Goal: Task Accomplishment & Management: Use online tool/utility

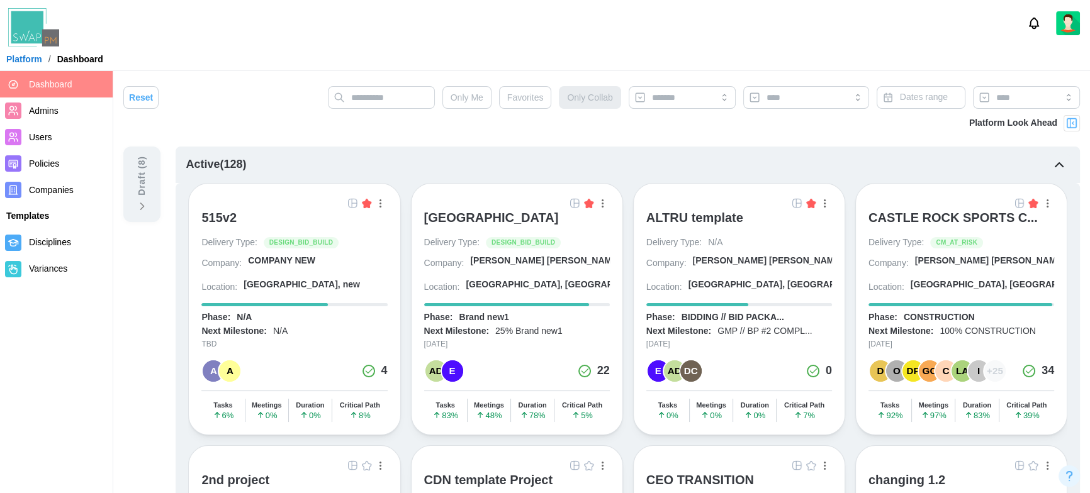
click at [570, 205] on img at bounding box center [575, 203] width 10 height 10
click at [570, 201] on img at bounding box center [575, 203] width 10 height 10
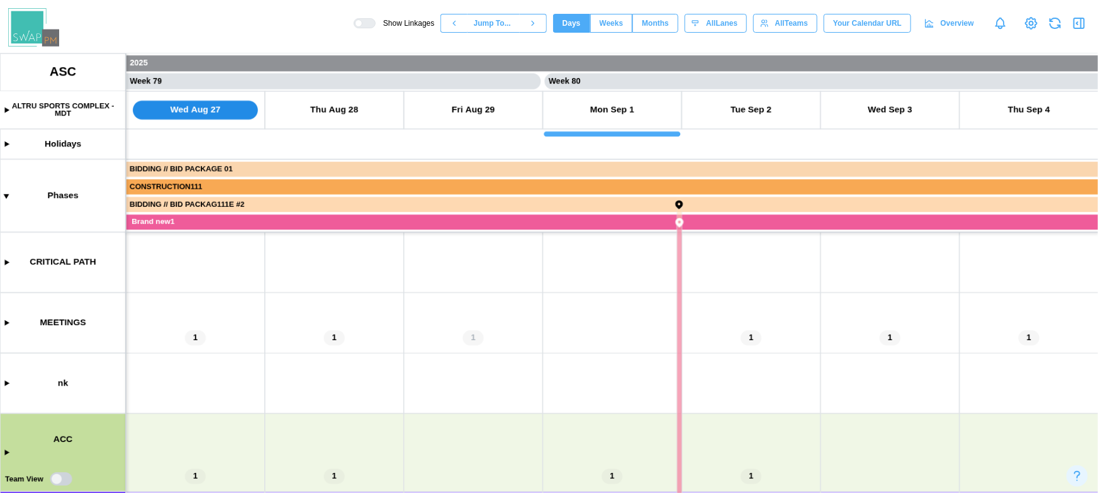
click at [1079, 16] on icon "button" at bounding box center [1078, 23] width 15 height 15
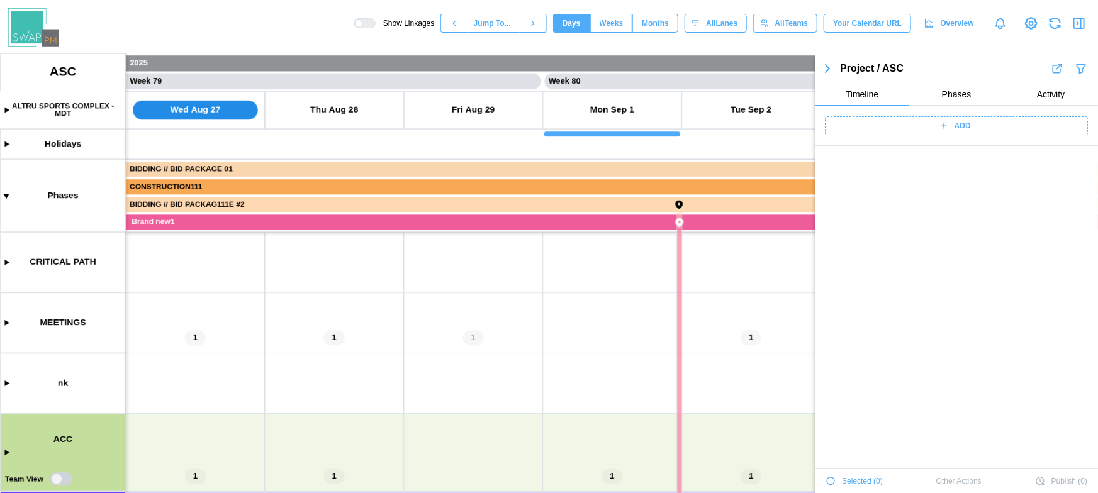
scroll to position [44236, 0]
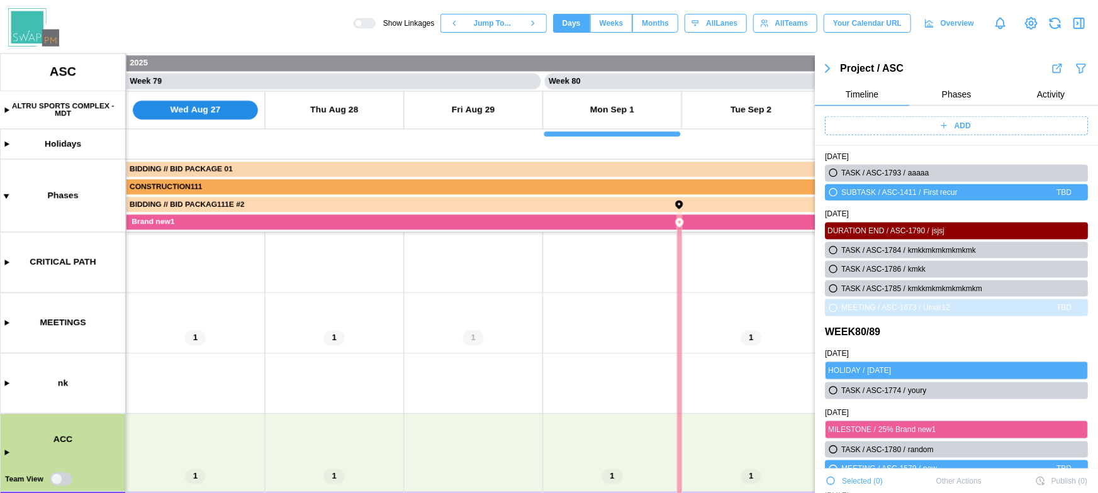
click at [947, 92] on span "Phases" at bounding box center [957, 94] width 30 height 9
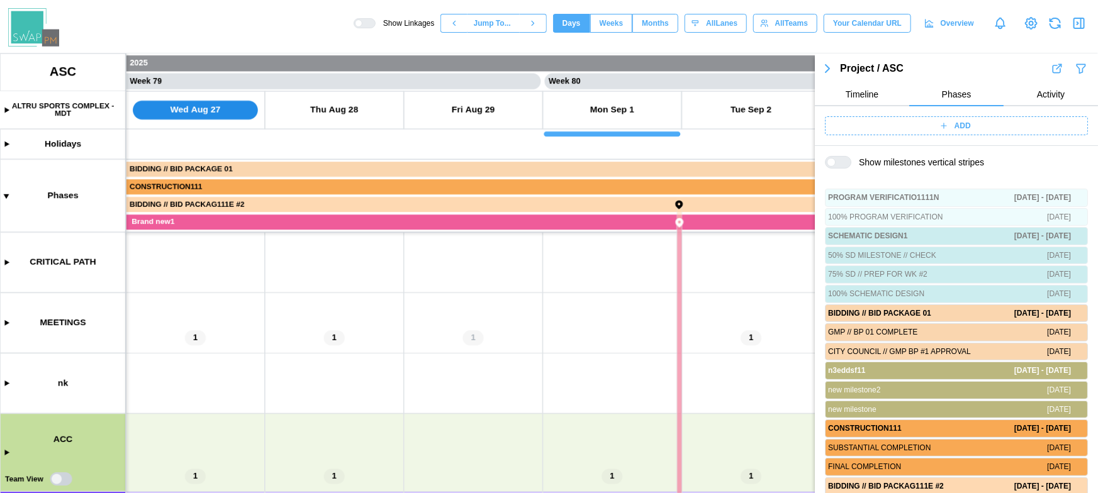
click at [1037, 101] on button "Activity" at bounding box center [1050, 95] width 94 height 23
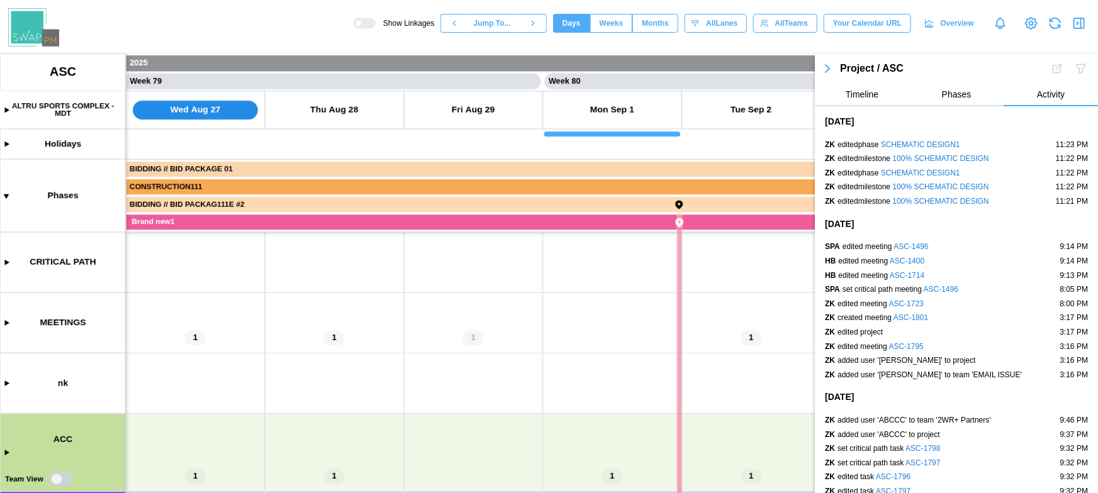
click at [881, 94] on button "Timeline" at bounding box center [862, 95] width 94 height 23
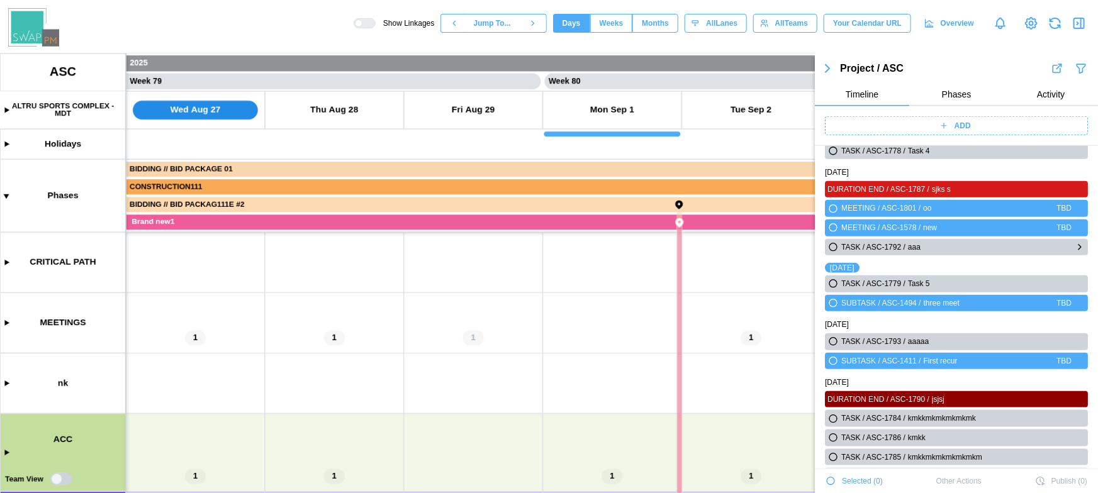
scroll to position [44046, 0]
click at [833, 64] on icon "button" at bounding box center [827, 68] width 15 height 15
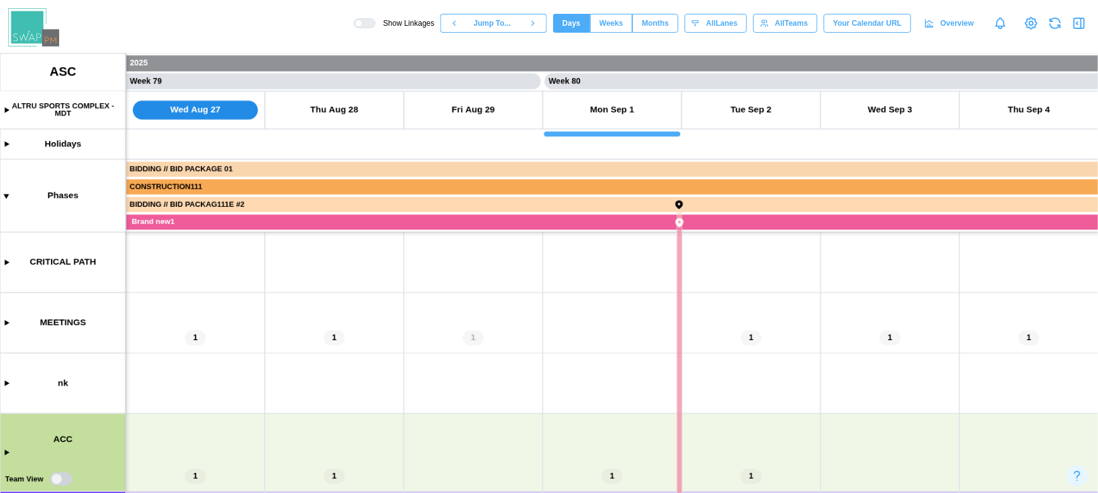
click at [7, 383] on canvas at bounding box center [549, 273] width 1098 height 440
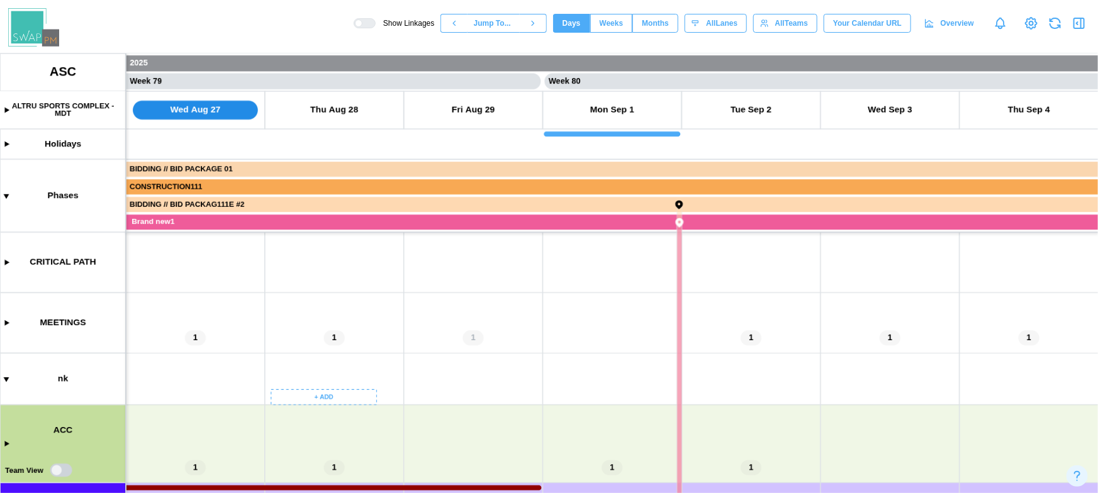
scroll to position [3, 0]
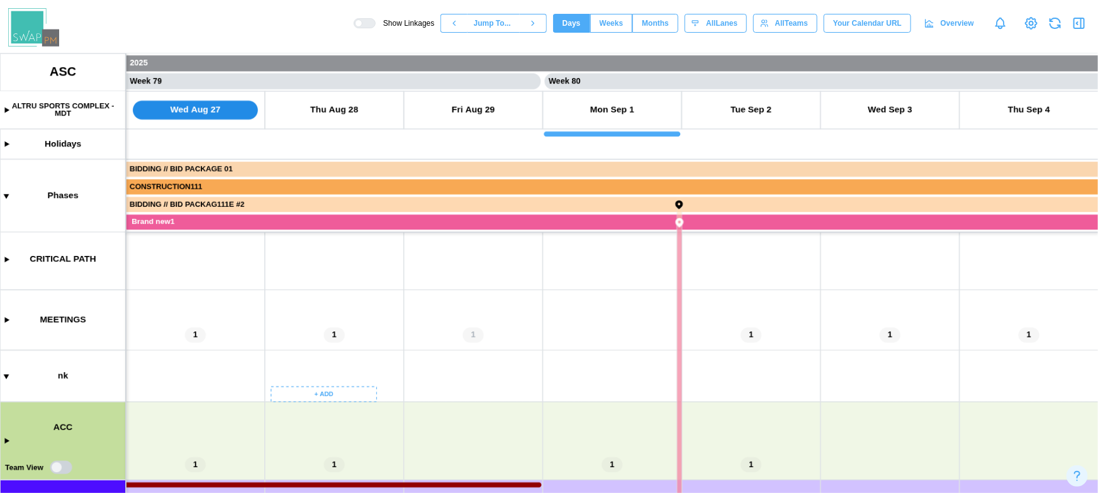
click at [332, 394] on canvas at bounding box center [549, 273] width 1098 height 440
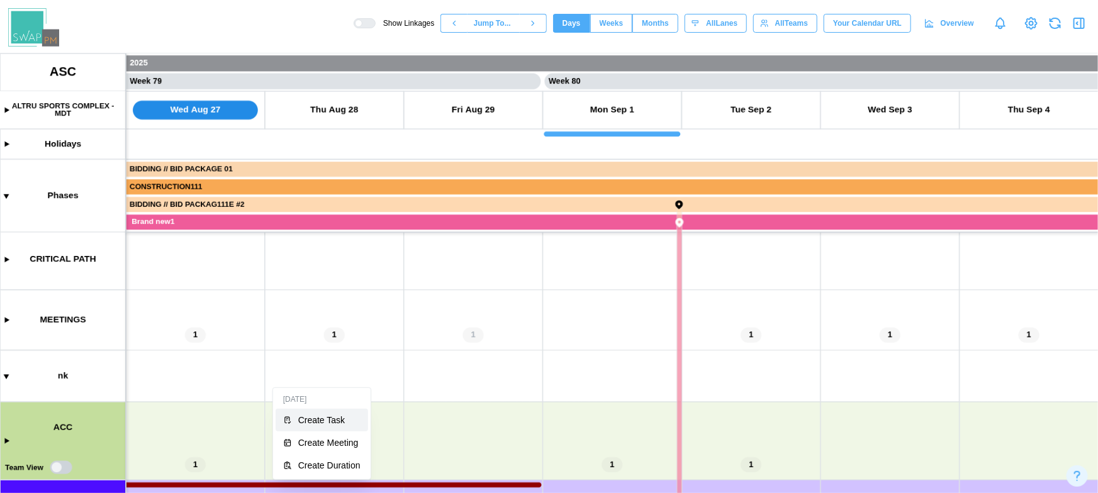
click at [333, 424] on div "Create Task" at bounding box center [329, 420] width 62 height 10
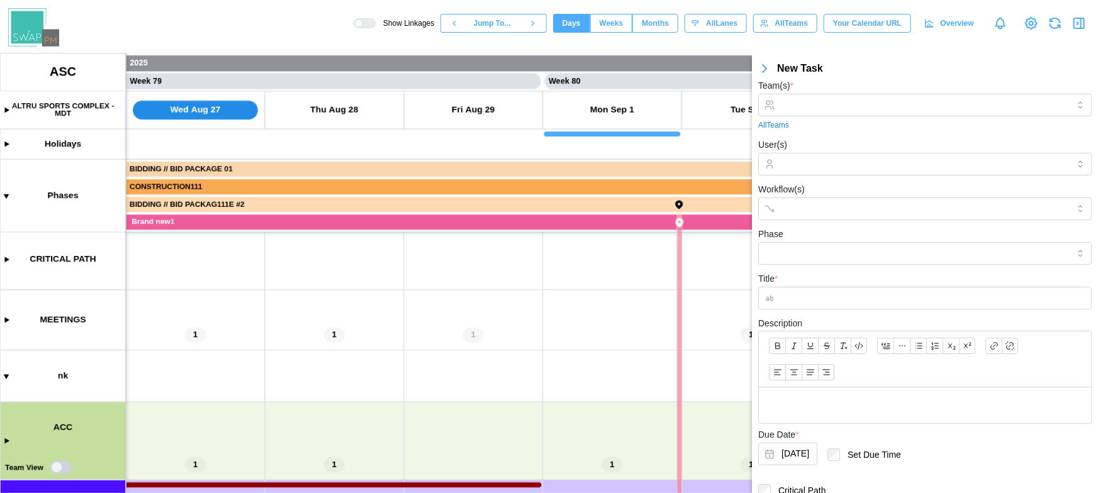
scroll to position [8, 0]
click at [839, 255] on input "Phase" at bounding box center [924, 251] width 333 height 23
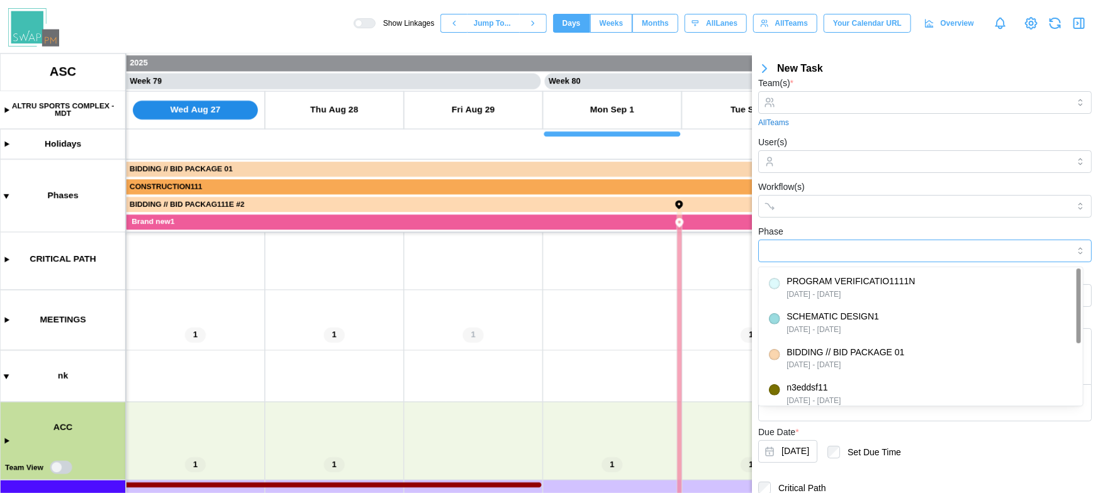
scroll to position [0, 0]
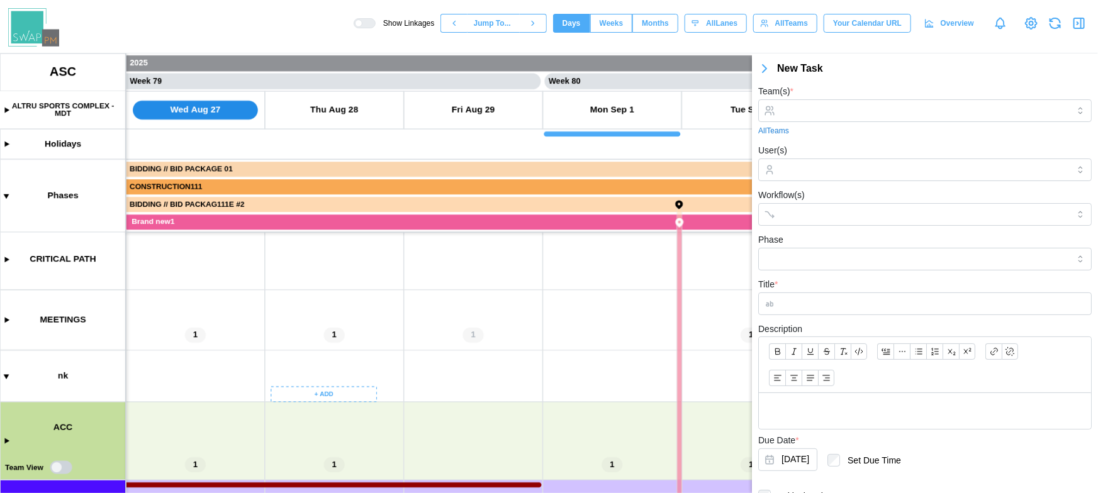
click at [330, 394] on canvas at bounding box center [549, 273] width 1098 height 440
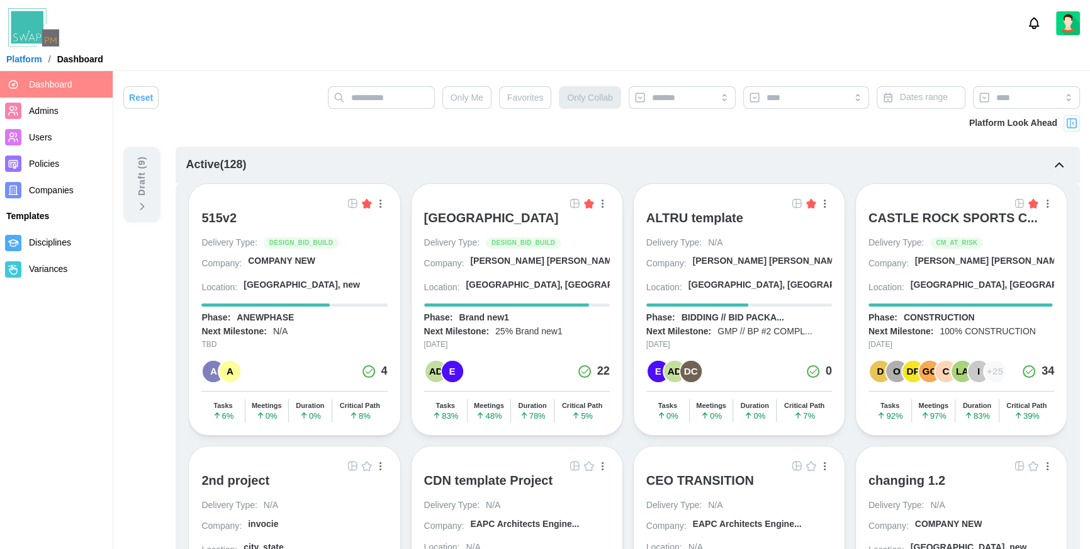
click at [50, 179] on link "Companies" at bounding box center [56, 190] width 113 height 26
click at [42, 193] on span "Companies" at bounding box center [51, 190] width 45 height 10
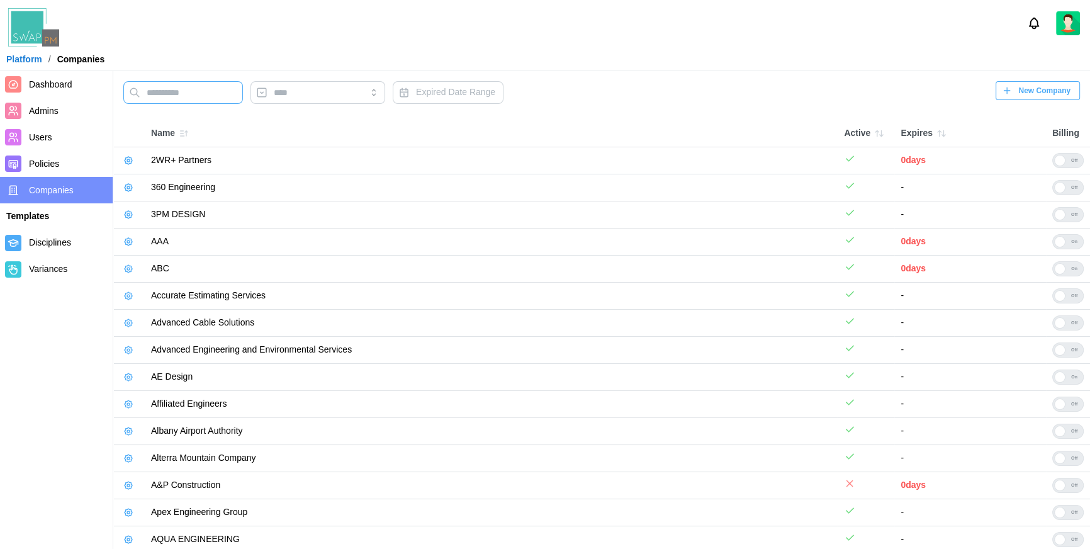
click at [206, 99] on input "text" at bounding box center [183, 92] width 120 height 23
type input "*******"
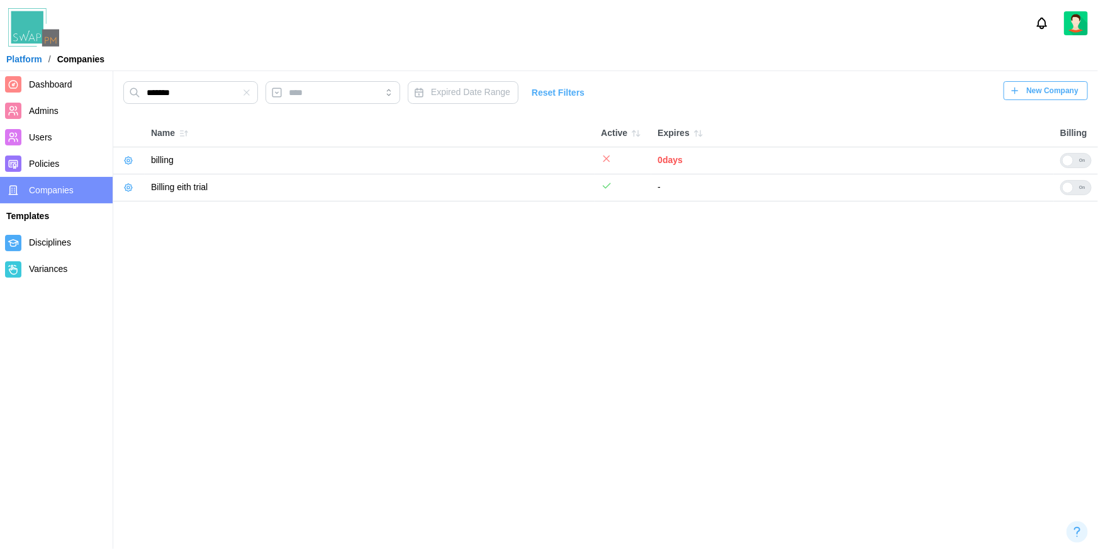
click at [124, 188] on icon "button" at bounding box center [128, 187] width 10 height 10
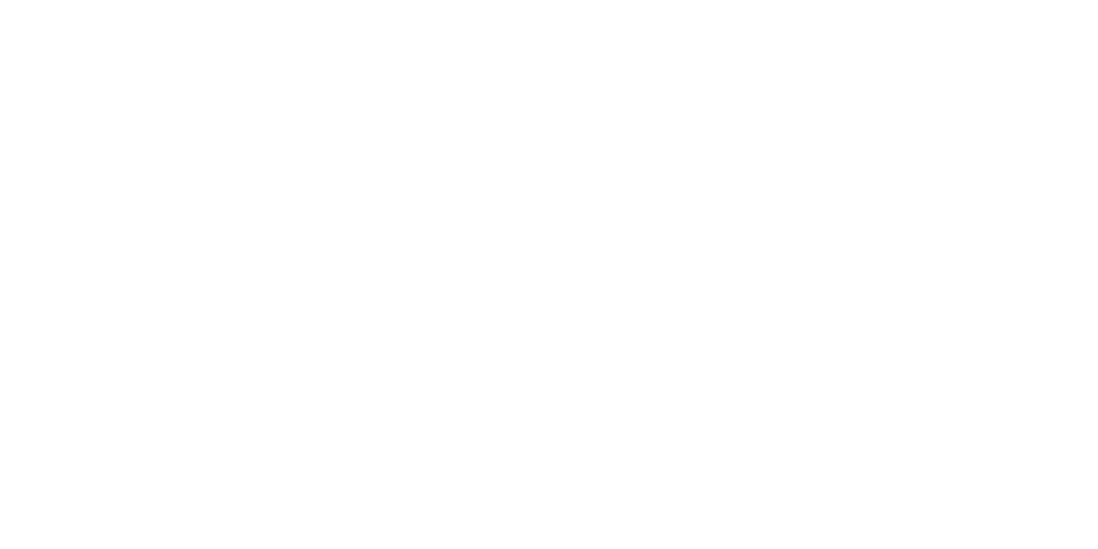
click at [267, 0] on html at bounding box center [549, 0] width 1098 height 0
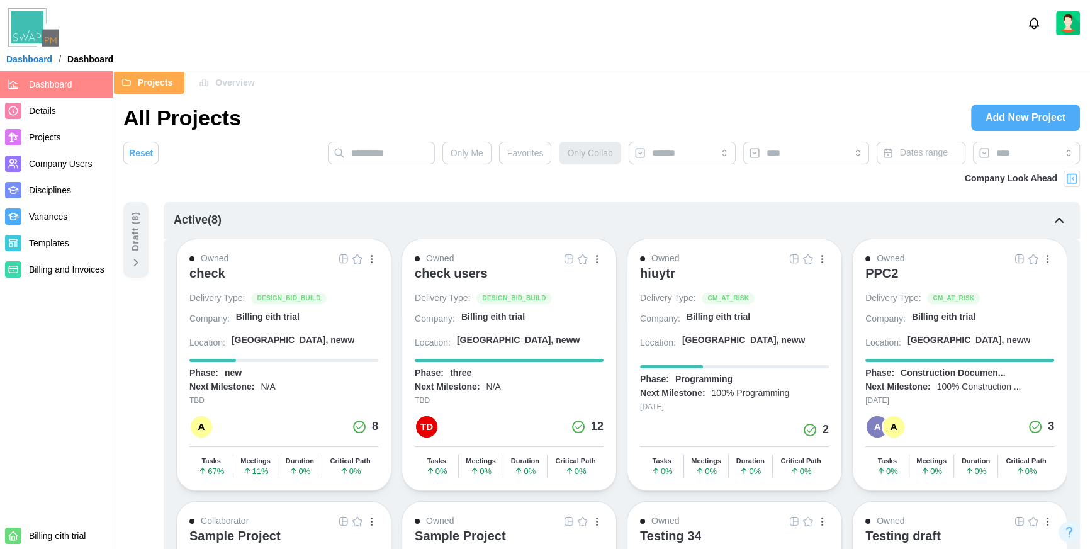
click at [217, 271] on div "check" at bounding box center [207, 272] width 36 height 15
click at [338, 259] on img at bounding box center [343, 259] width 10 height 10
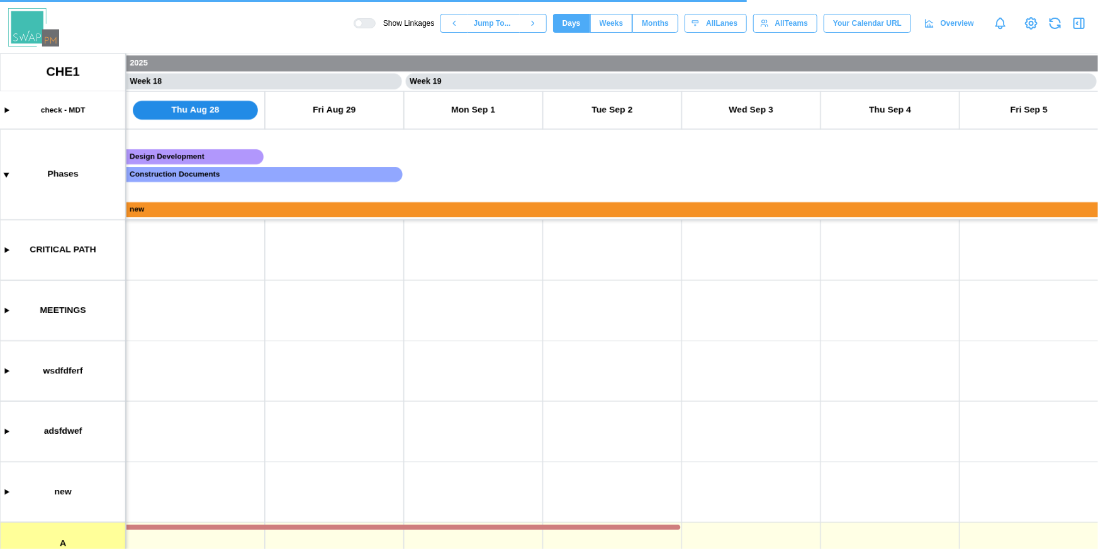
scroll to position [0, 12223]
click at [313, 317] on canvas at bounding box center [549, 300] width 1098 height 495
drag, startPoint x: 4, startPoint y: 364, endPoint x: 6, endPoint y: 371, distance: 7.4
click at [6, 371] on canvas at bounding box center [549, 300] width 1098 height 495
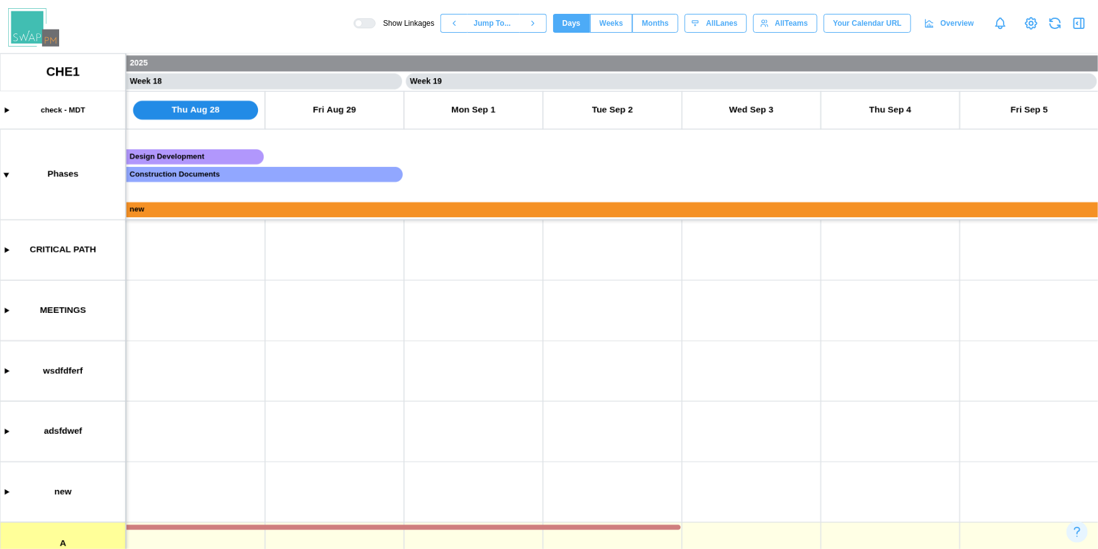
click at [6, 371] on canvas at bounding box center [549, 300] width 1098 height 495
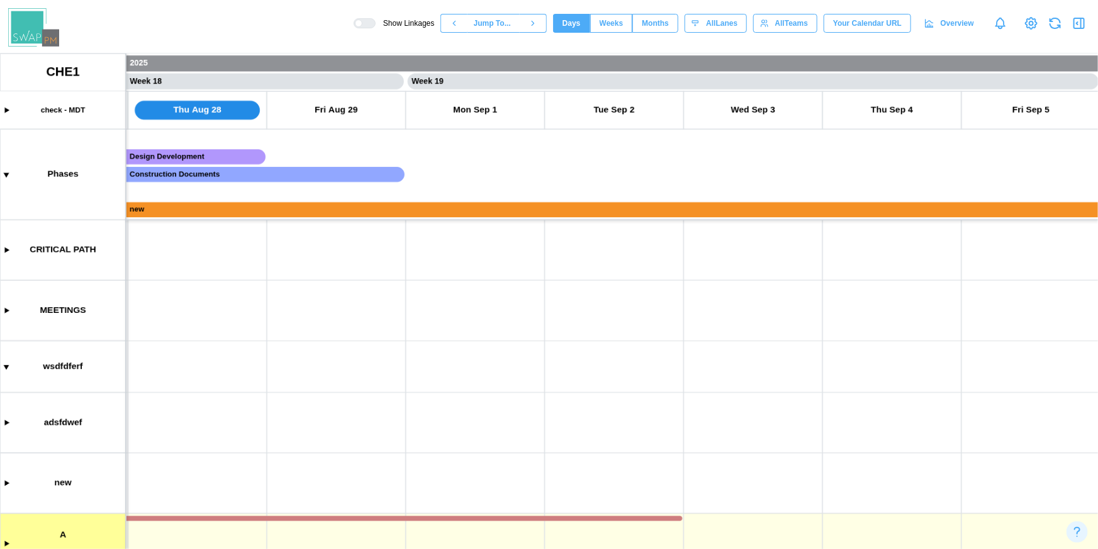
click at [5, 367] on canvas at bounding box center [549, 300] width 1098 height 495
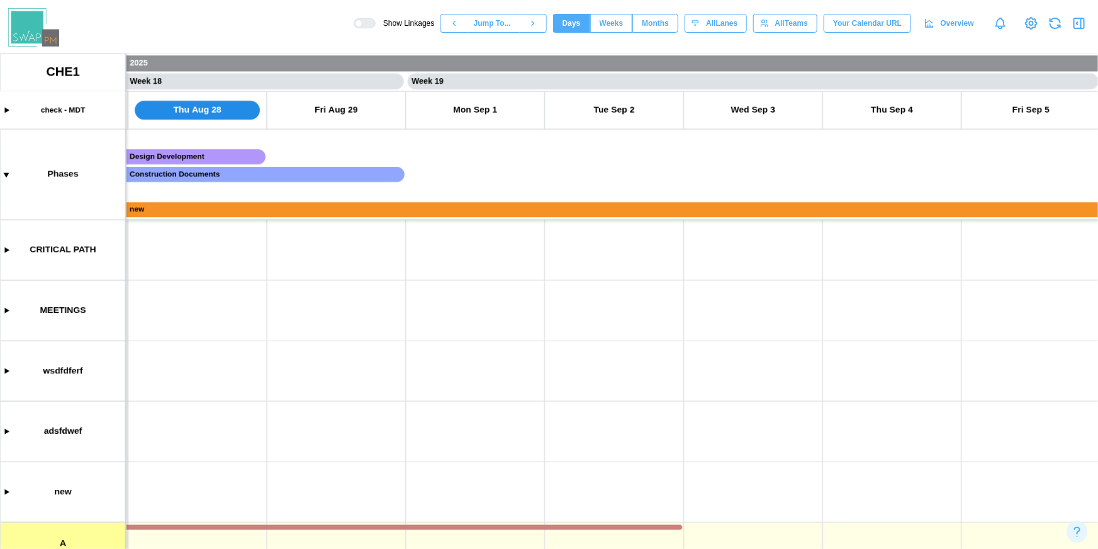
click at [5, 367] on canvas at bounding box center [549, 300] width 1098 height 495
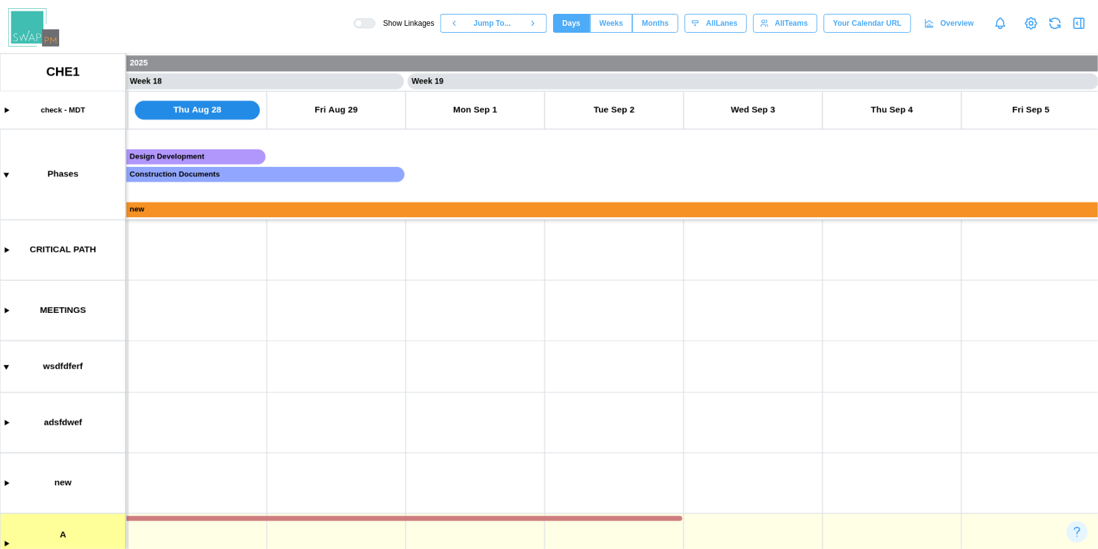
click at [7, 425] on canvas at bounding box center [549, 300] width 1098 height 495
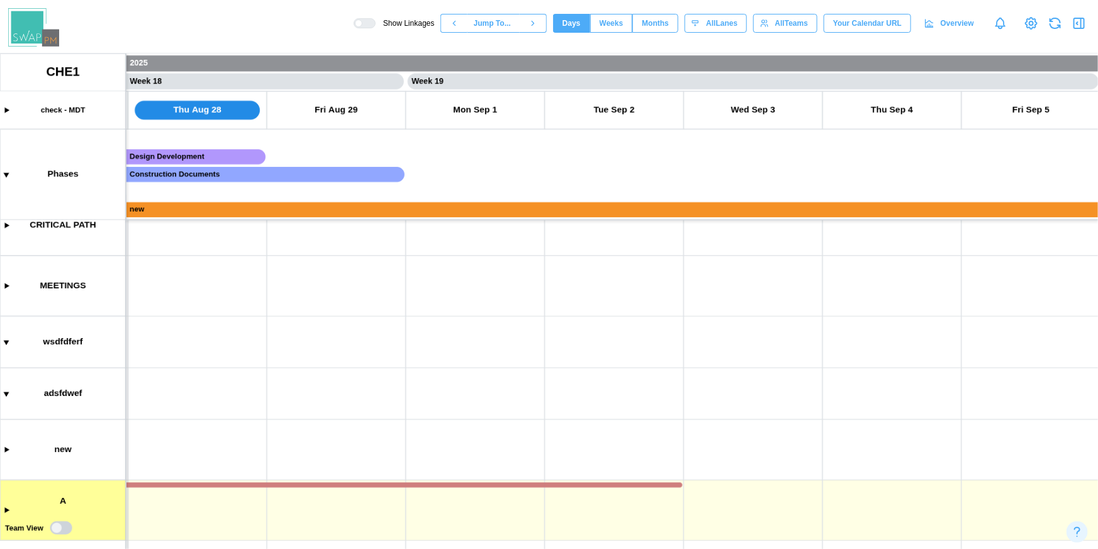
click at [8, 506] on canvas at bounding box center [549, 300] width 1098 height 495
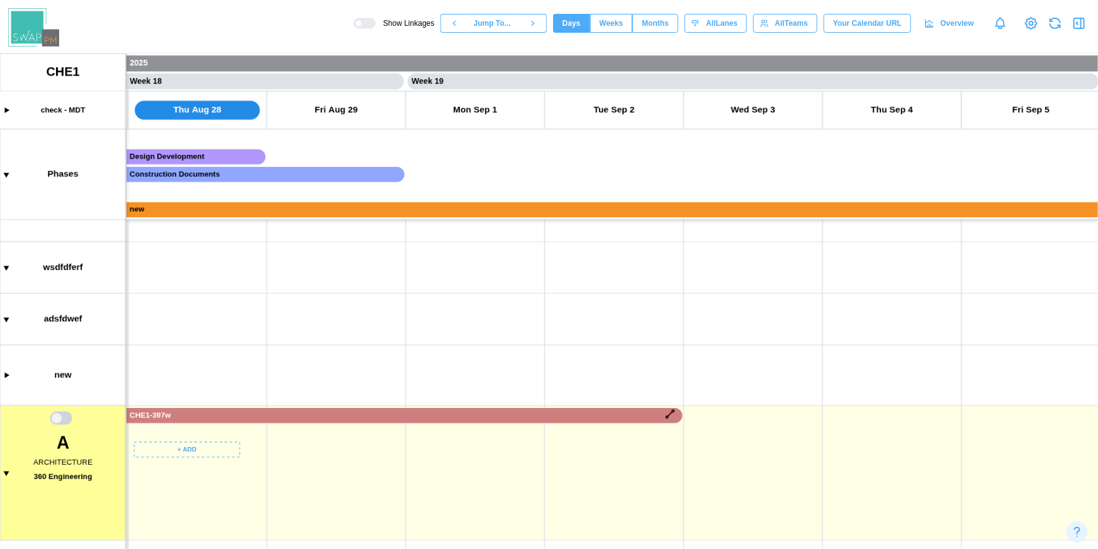
click at [186, 453] on canvas at bounding box center [549, 300] width 1098 height 495
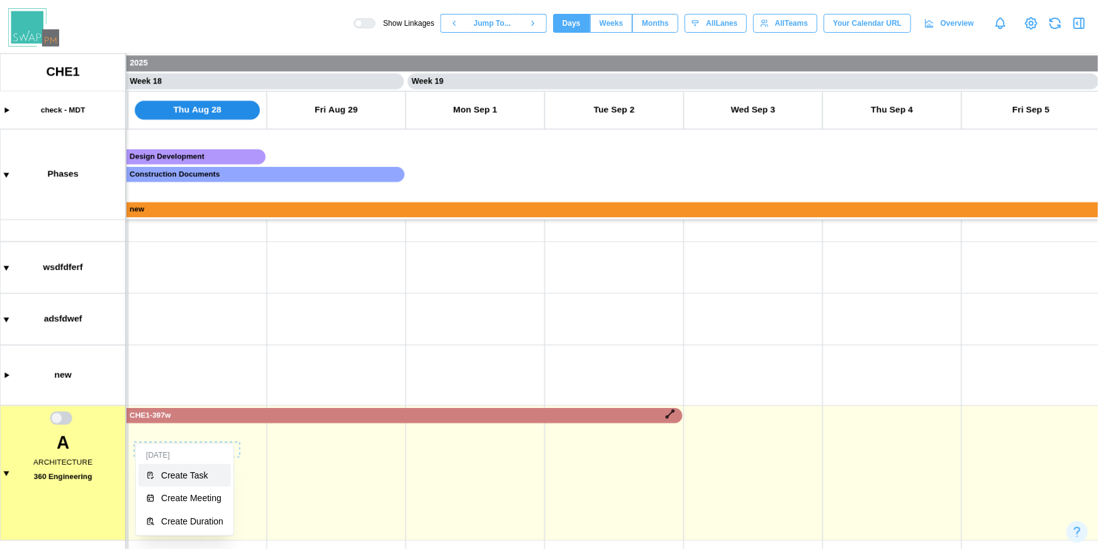
click at [209, 474] on div "Create Task" at bounding box center [192, 475] width 62 height 10
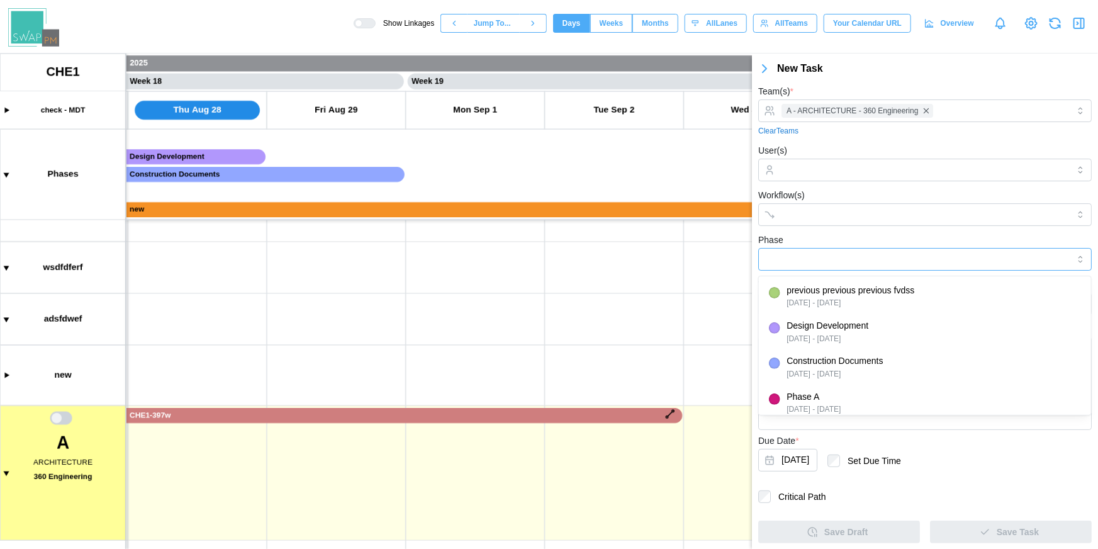
click at [842, 257] on input "Phase" at bounding box center [924, 259] width 333 height 23
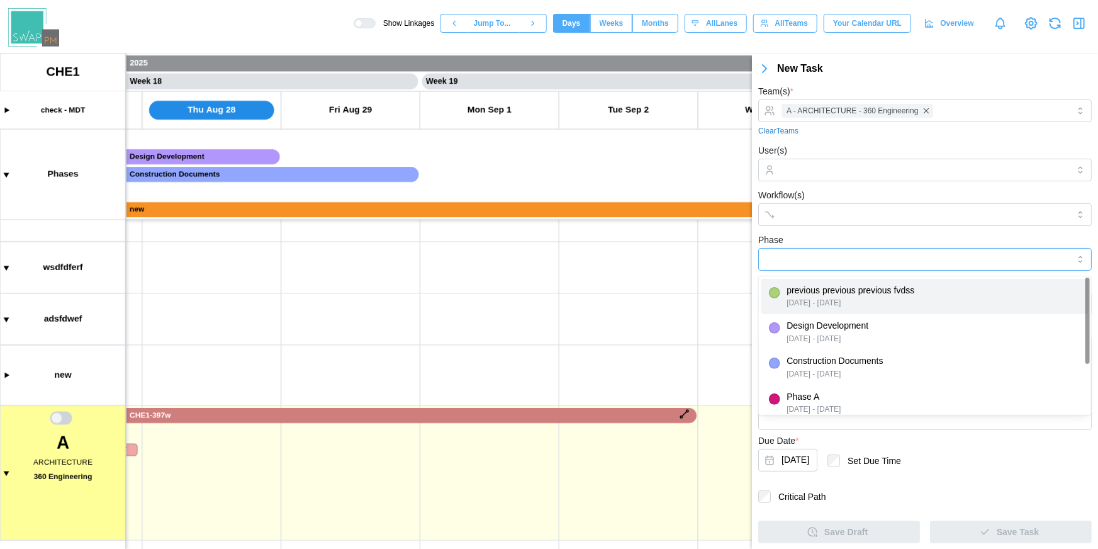
type input "**********"
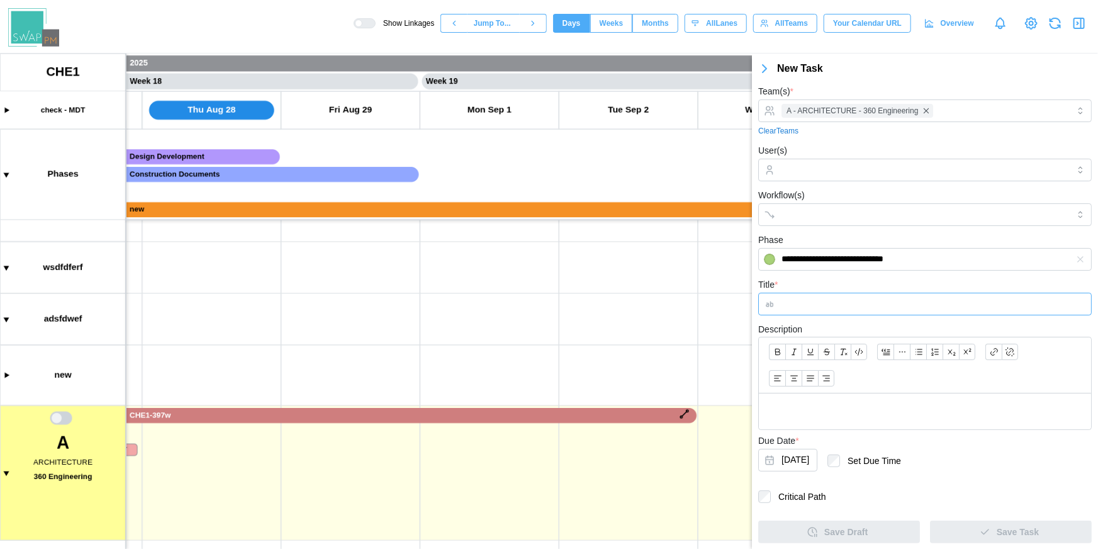
click at [814, 307] on input "Title *" at bounding box center [924, 304] width 333 height 23
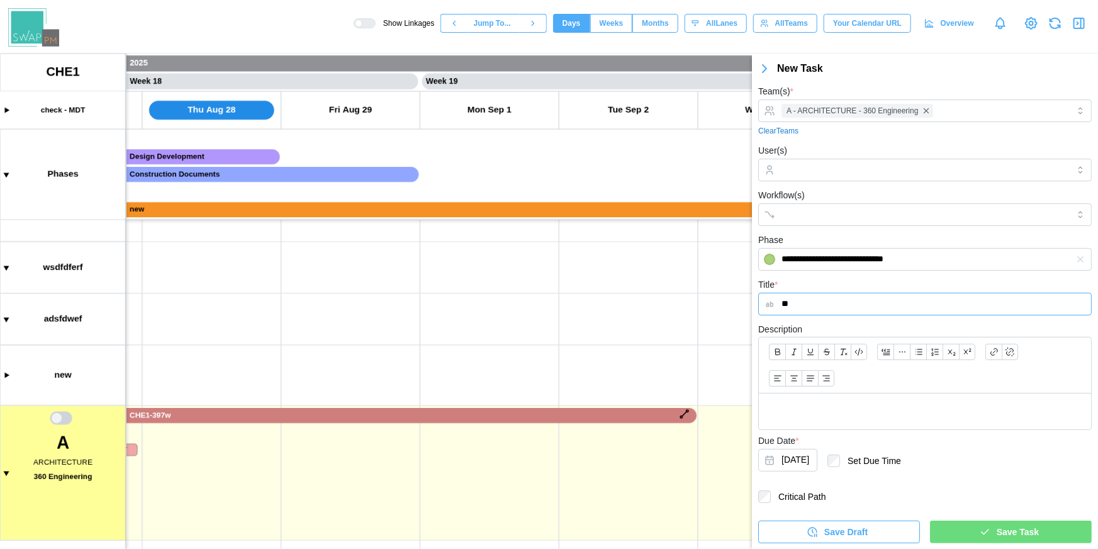
type input "**"
click at [988, 523] on div "Save Task" at bounding box center [1009, 531] width 142 height 21
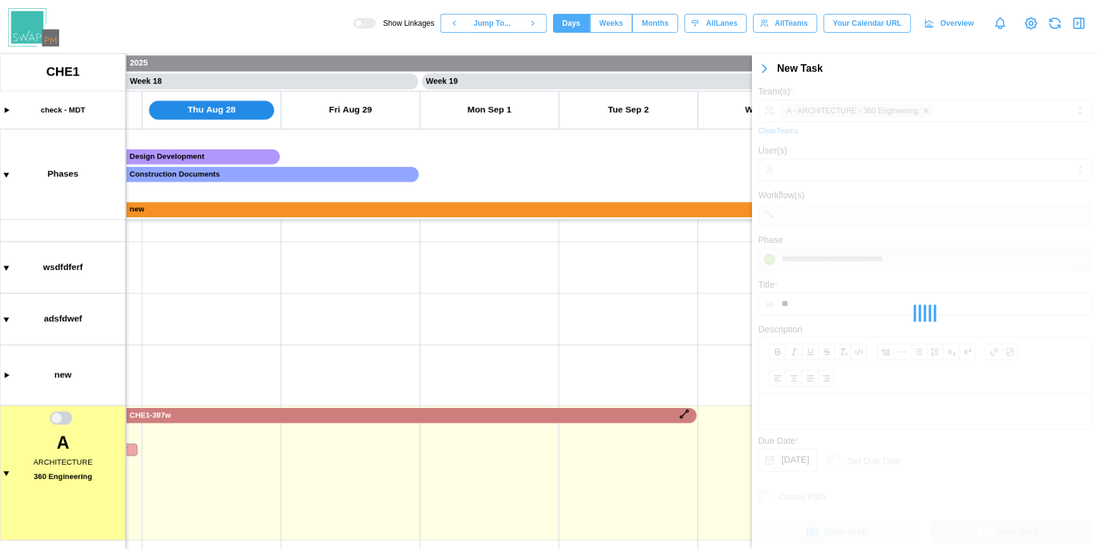
scroll to position [0, 12043]
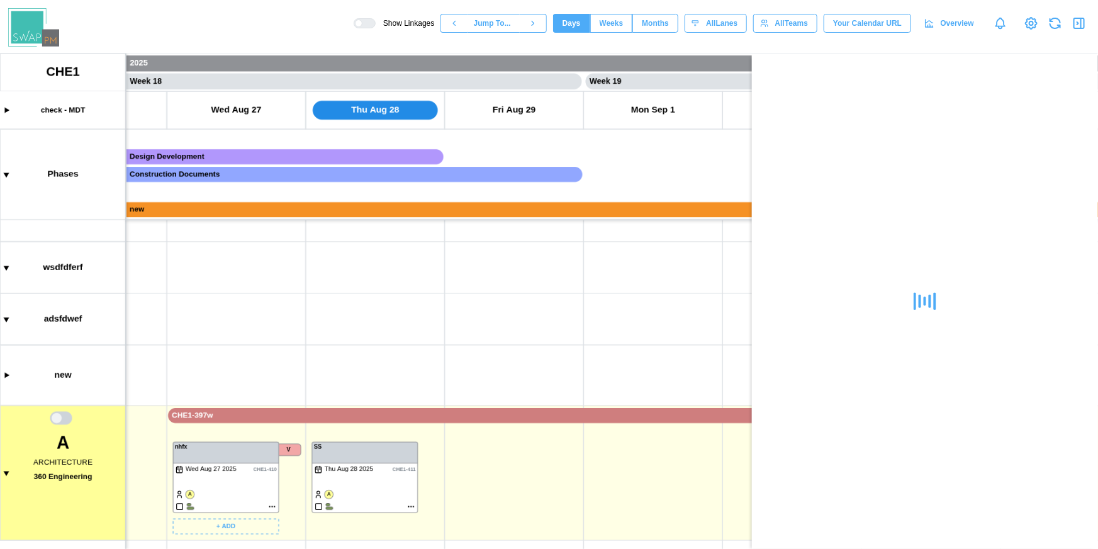
click at [270, 505] on canvas at bounding box center [549, 300] width 1098 height 495
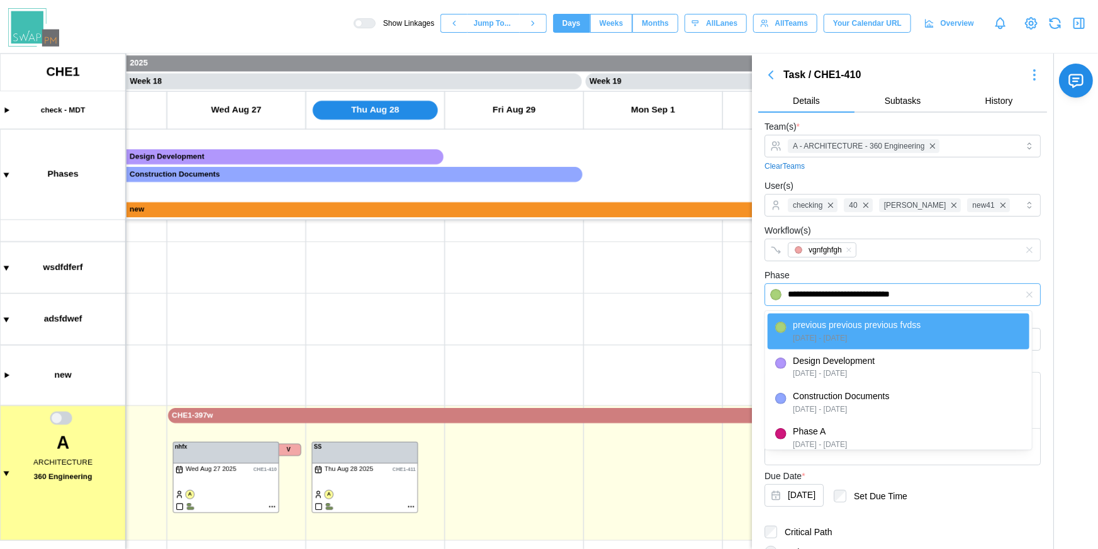
click at [916, 288] on input "**********" at bounding box center [902, 294] width 276 height 23
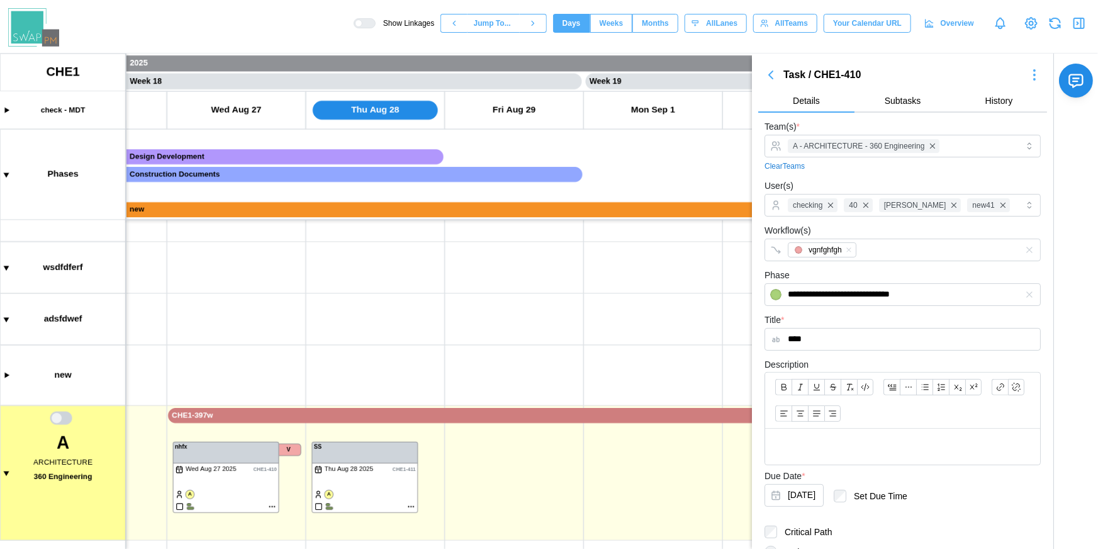
click at [1071, 398] on div "**********" at bounding box center [925, 380] width 346 height 655
click at [924, 293] on input "**********" at bounding box center [902, 294] width 276 height 23
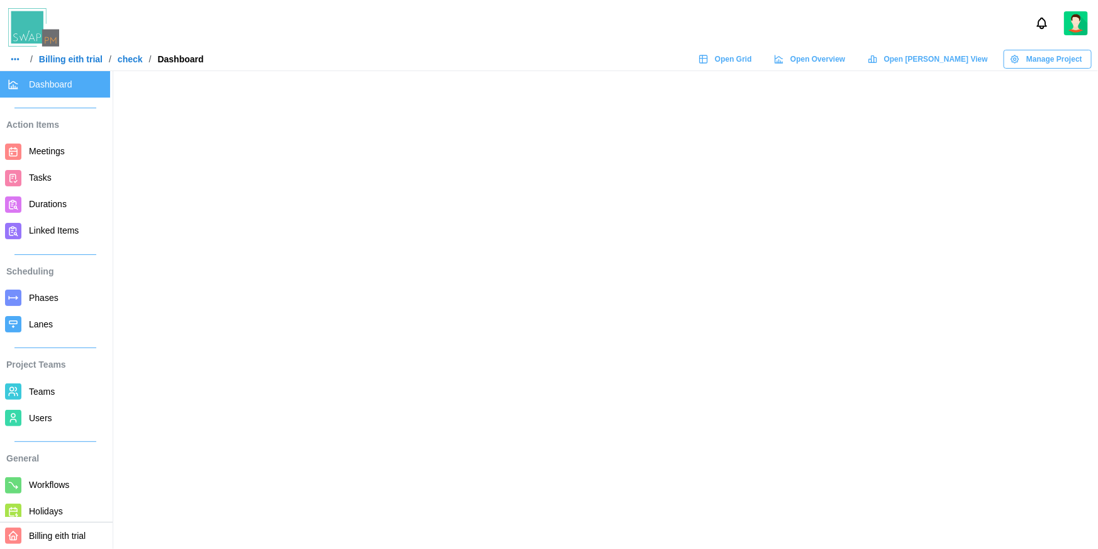
click at [34, 296] on span "Phases" at bounding box center [44, 298] width 30 height 10
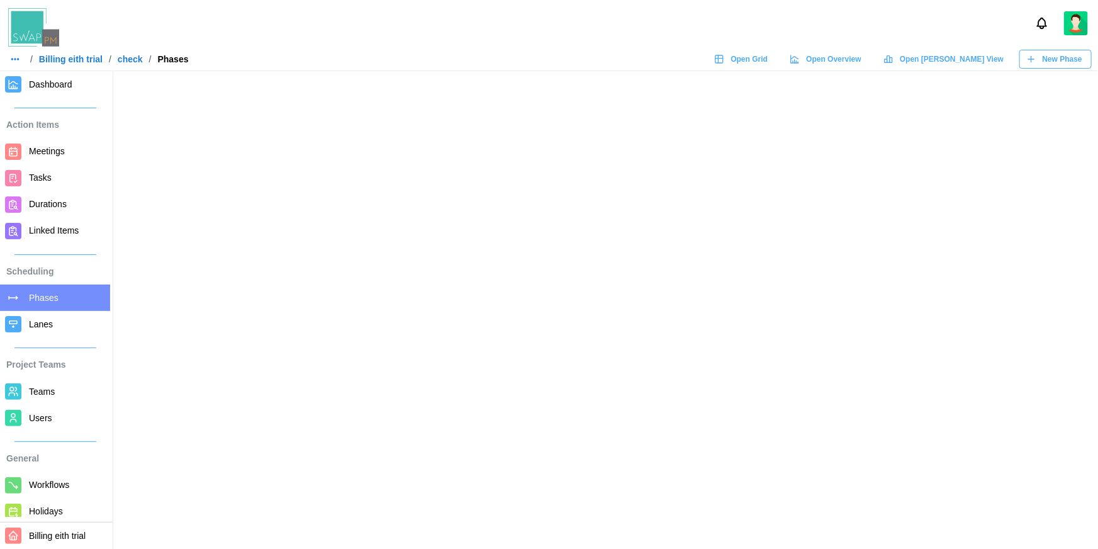
click at [469, 43] on div at bounding box center [549, 23] width 1098 height 47
